Goal: Information Seeking & Learning: Learn about a topic

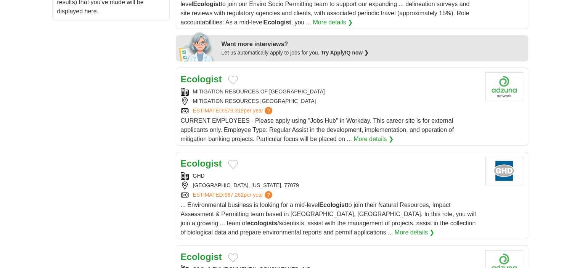
scroll to position [345, 0]
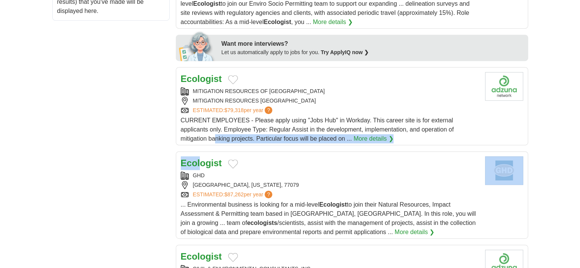
drag, startPoint x: 209, startPoint y: 167, endPoint x: 203, endPoint y: 166, distance: 6.2
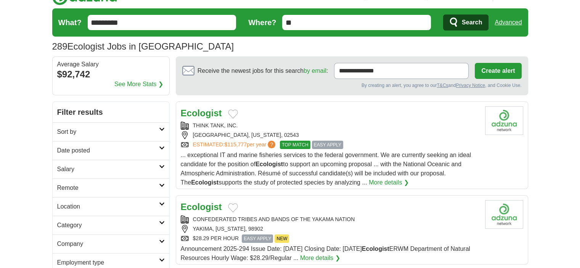
scroll to position [0, 0]
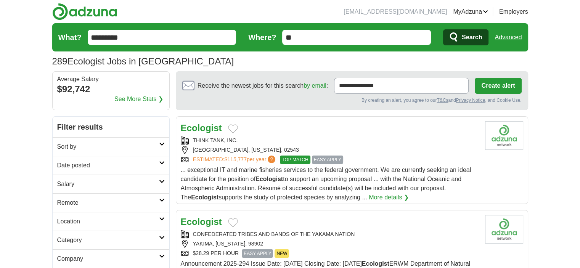
click at [79, 18] on img at bounding box center [84, 11] width 65 height 17
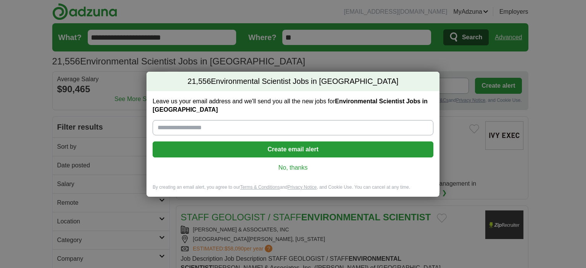
click at [304, 171] on link "No, thanks" at bounding box center [293, 168] width 269 height 8
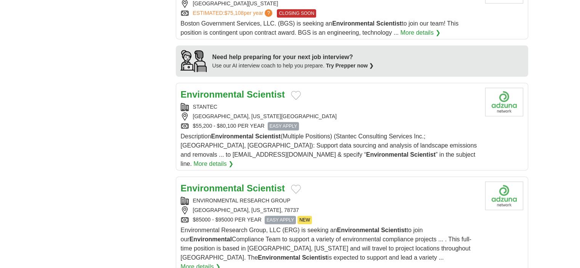
scroll to position [615, 0]
click at [239, 90] on strong "Environmental" at bounding box center [213, 95] width 64 height 10
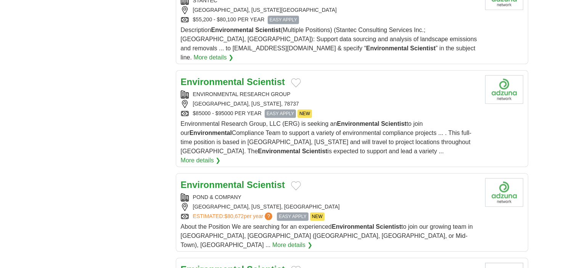
scroll to position [721, 0]
click at [234, 77] on strong "Environmental" at bounding box center [213, 82] width 64 height 10
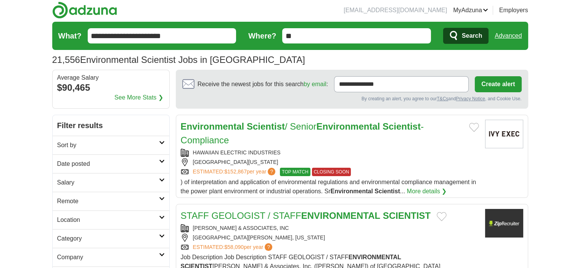
scroll to position [0, 0]
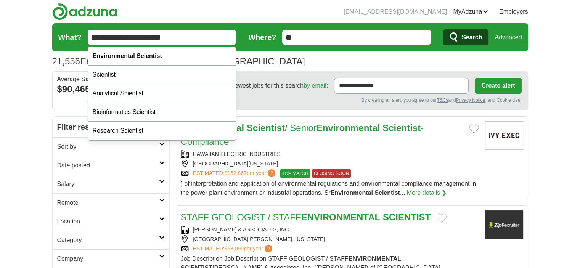
drag, startPoint x: 187, startPoint y: 40, endPoint x: 53, endPoint y: 55, distance: 134.9
click at [53, 55] on section "21,556 Environmental Scientist Jobs in US Salary Salary Select a salary range S…" at bounding box center [290, 47] width 476 height 48
type input "*"
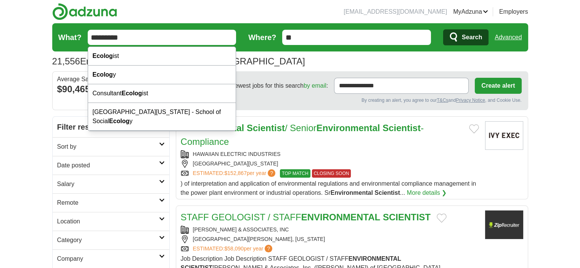
type input "*********"
click at [443, 29] on button "Search" at bounding box center [465, 37] width 45 height 16
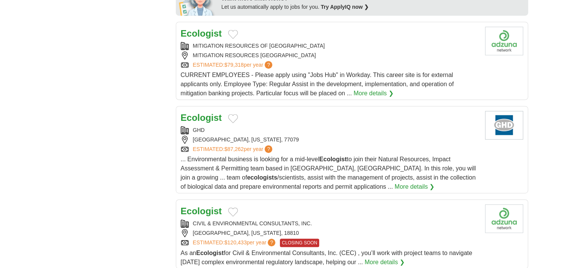
scroll to position [391, 0]
click at [79, 172] on div "**********" at bounding box center [290, 233] width 476 height 1015
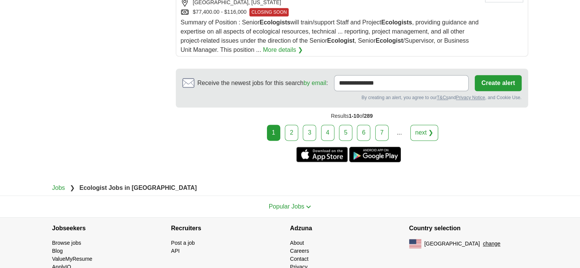
scroll to position [971, 0]
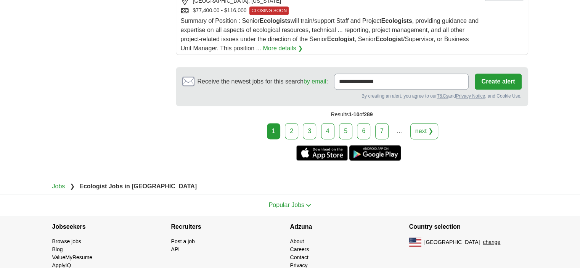
click at [310, 126] on link "3" at bounding box center [309, 131] width 13 height 16
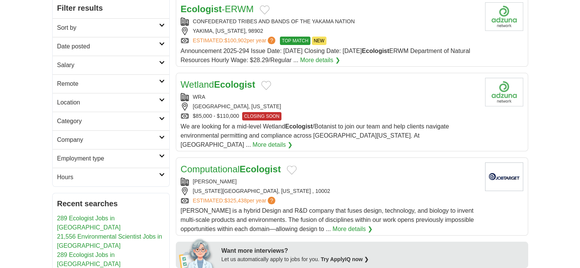
scroll to position [125, 0]
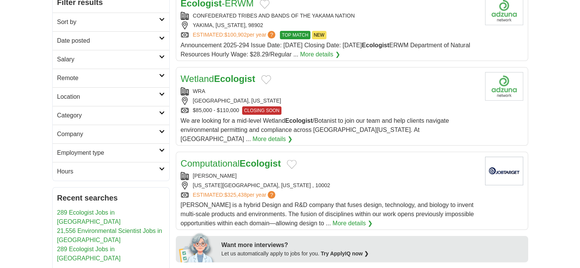
click at [274, 191] on span "?" at bounding box center [272, 195] width 8 height 8
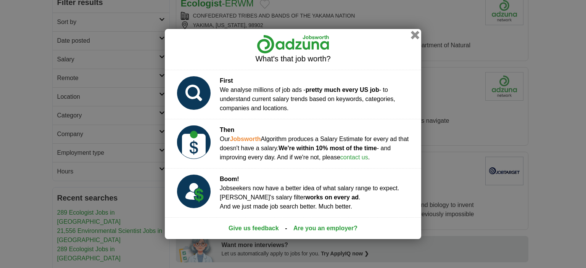
click at [414, 36] on button "button" at bounding box center [415, 35] width 8 height 8
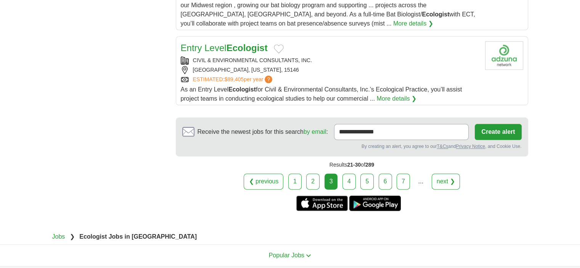
scroll to position [950, 0]
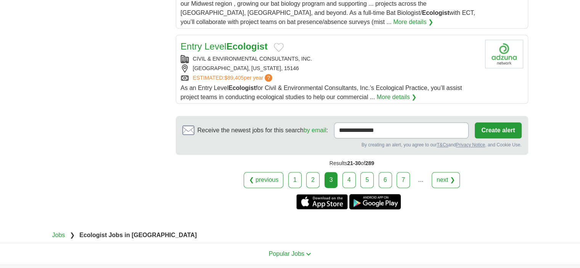
click at [221, 41] on link "Entry Level Ecologist" at bounding box center [224, 46] width 87 height 10
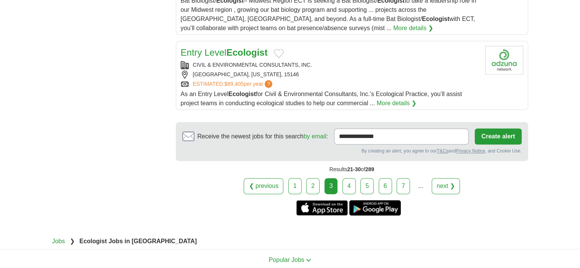
scroll to position [949, 0]
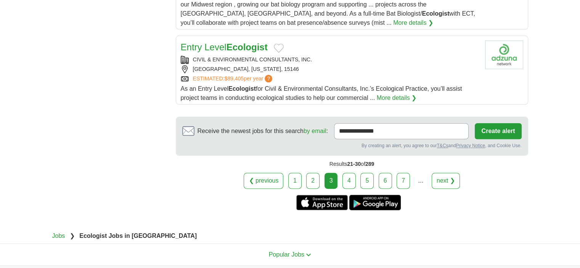
click at [361, 173] on link "5" at bounding box center [367, 181] width 13 height 16
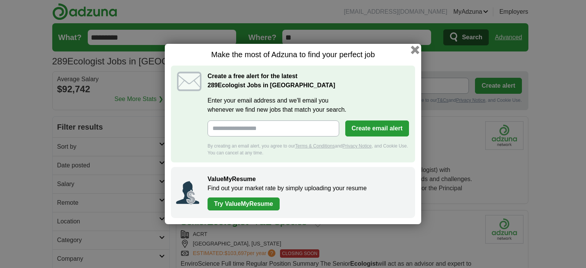
click at [414, 49] on button "button" at bounding box center [415, 50] width 8 height 8
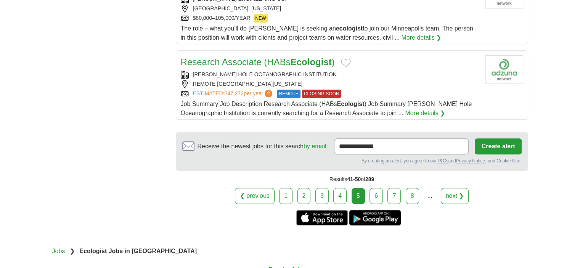
scroll to position [829, 0]
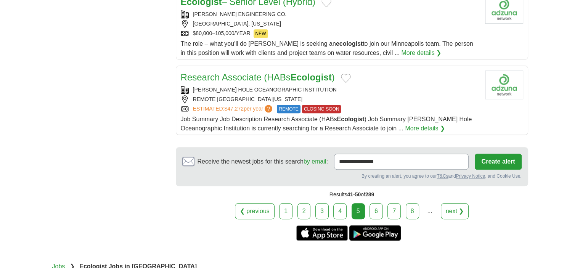
click at [393, 203] on link "7" at bounding box center [394, 211] width 13 height 16
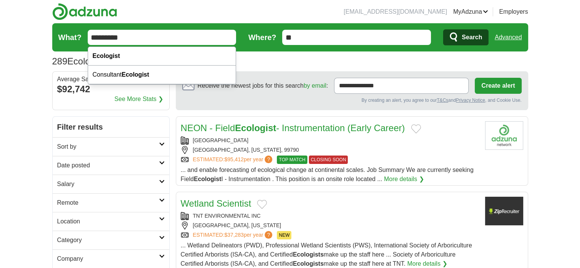
drag, startPoint x: 128, startPoint y: 39, endPoint x: 0, endPoint y: 60, distance: 129.6
type input "**********"
click at [443, 29] on button "Search" at bounding box center [465, 37] width 45 height 16
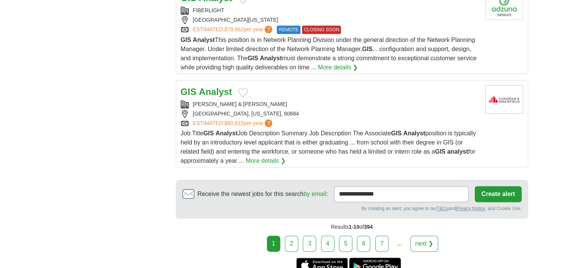
scroll to position [915, 0]
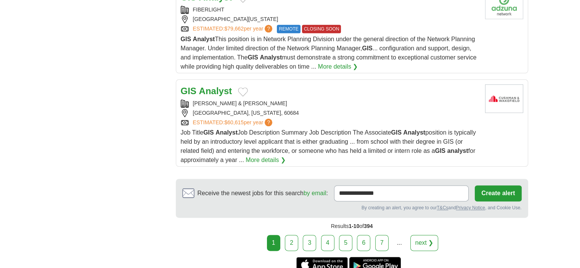
click at [210, 86] on strong "Analyst" at bounding box center [215, 91] width 33 height 10
